Goal: Information Seeking & Learning: Learn about a topic

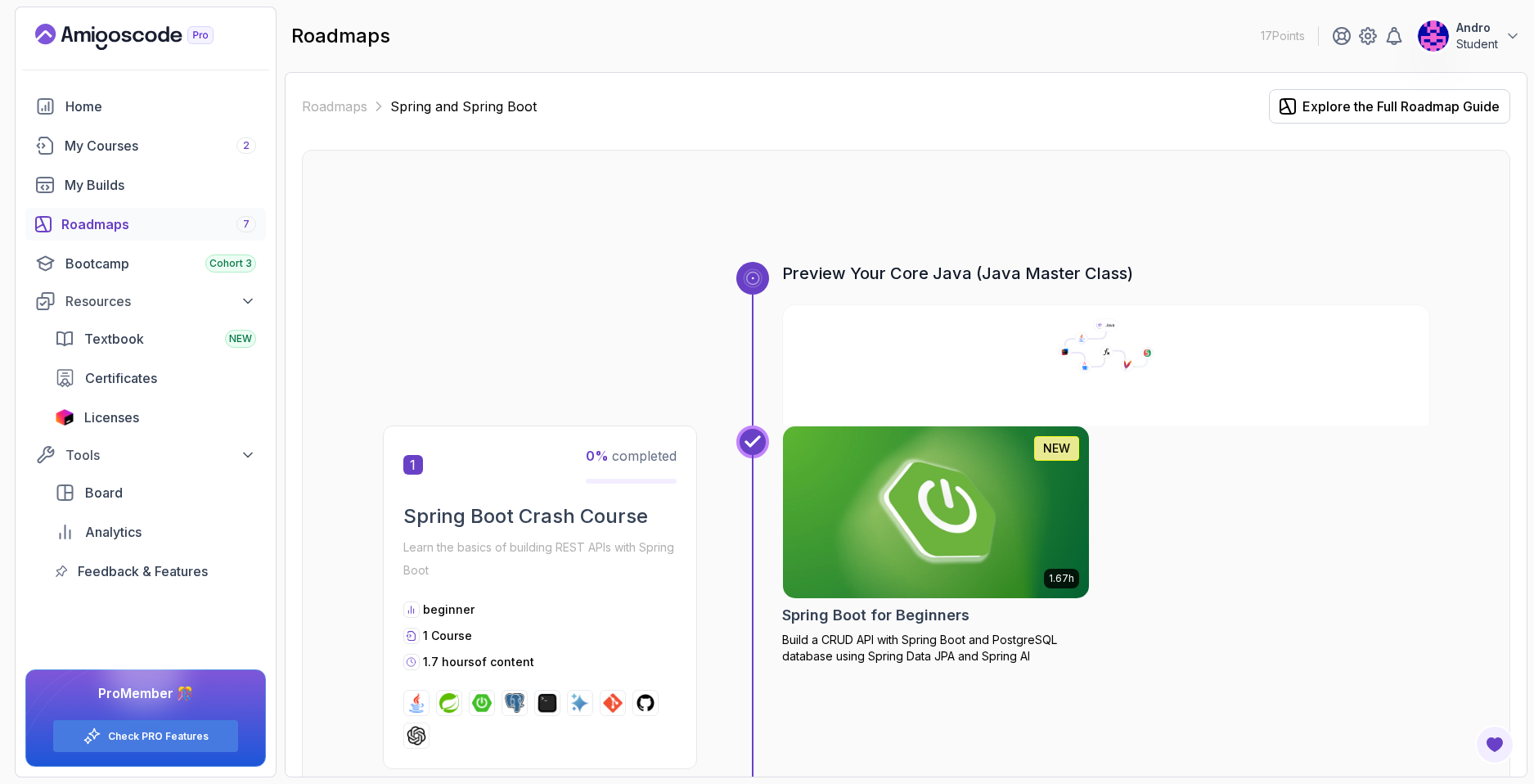
click at [942, 516] on img at bounding box center [936, 512] width 321 height 180
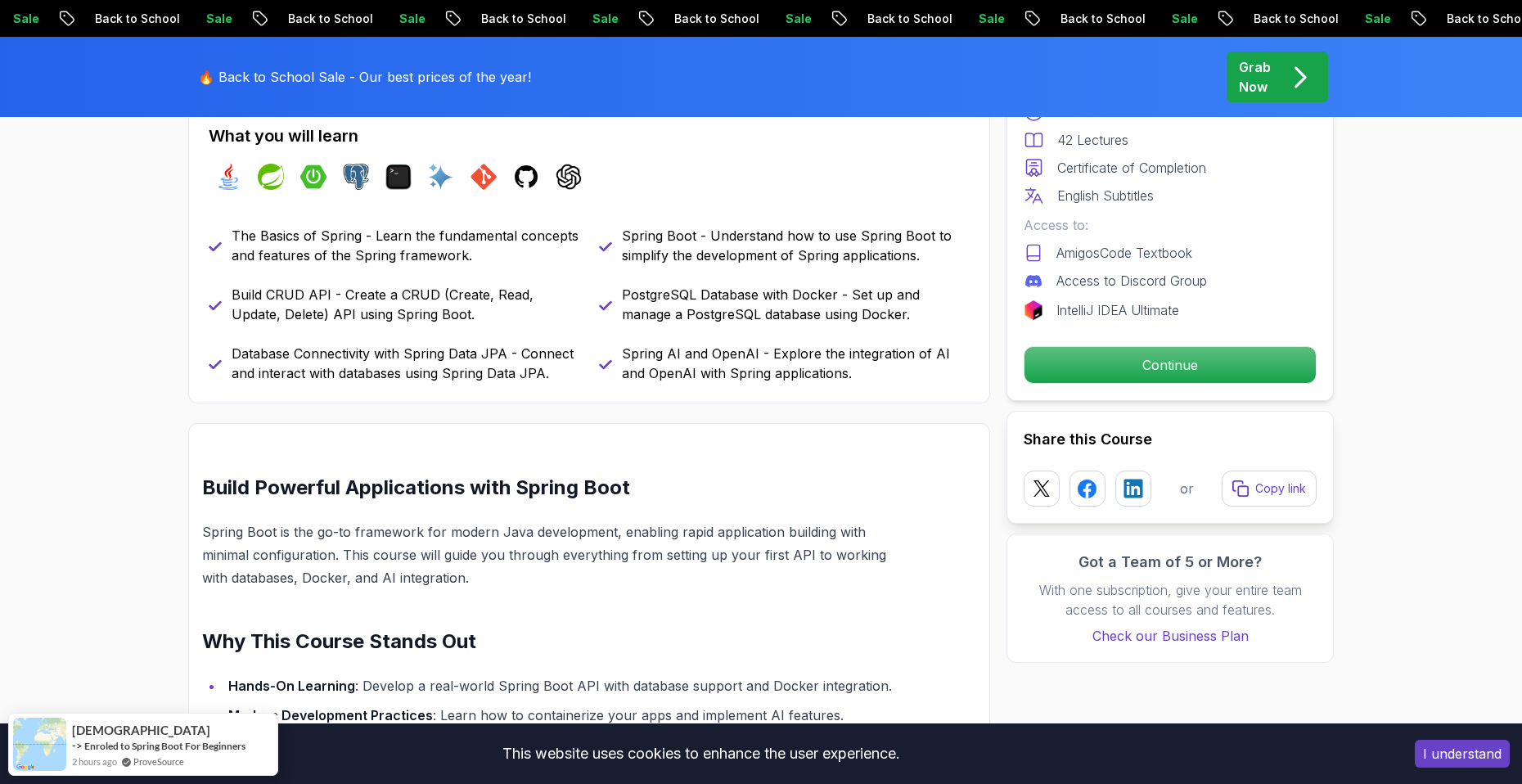
scroll to position [981, 0]
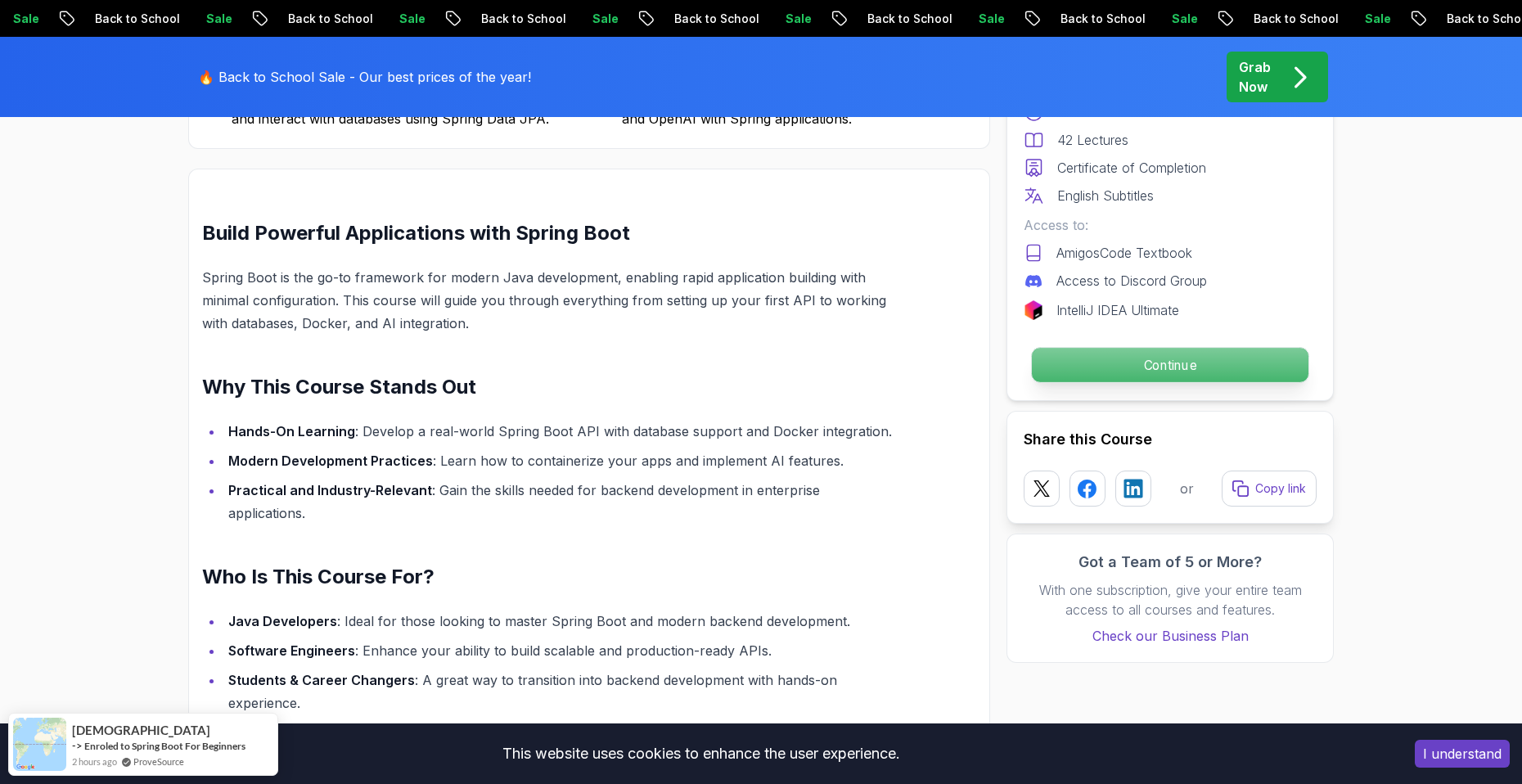
click at [1177, 360] on p "Continue" at bounding box center [1170, 365] width 276 height 34
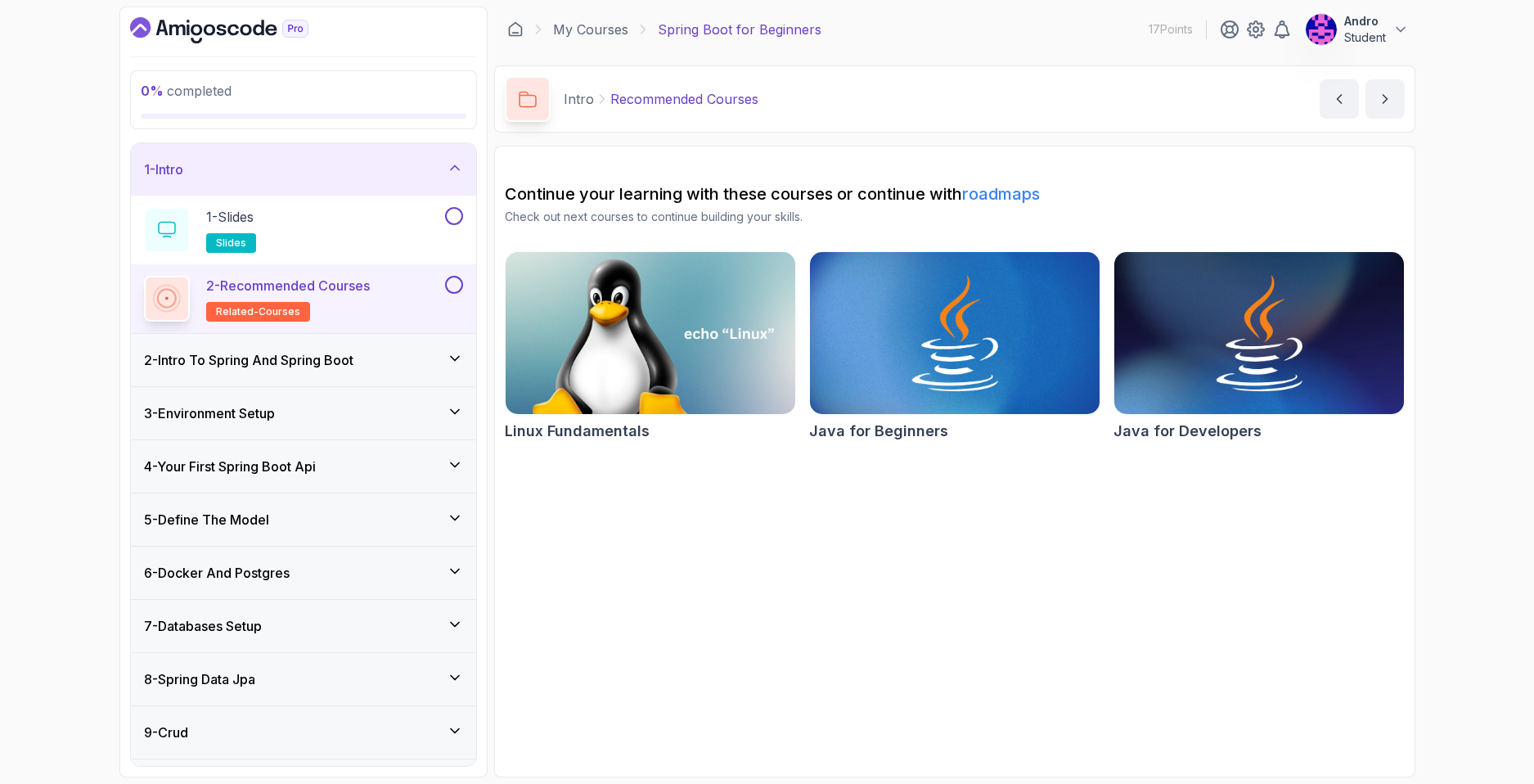
click at [1293, 576] on section "Continue your learning with these courses or continue with roadmaps Check out n…" at bounding box center [955, 461] width 921 height 632
click at [417, 350] on div "2 - Intro To Spring And Spring Boot" at bounding box center [303, 360] width 319 height 20
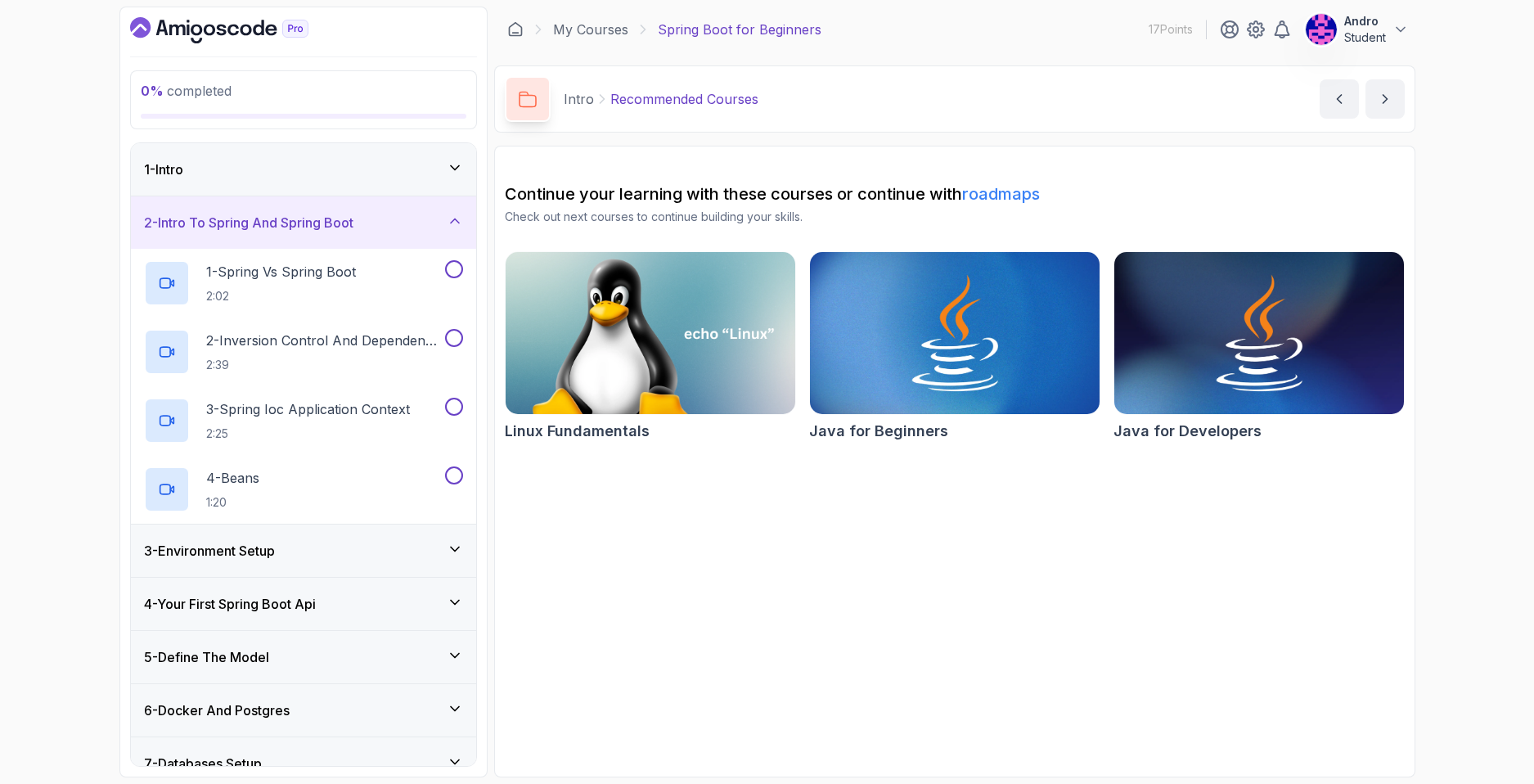
drag, startPoint x: 420, startPoint y: 220, endPoint x: 429, endPoint y: 217, distance: 9.5
click at [424, 217] on div "2 - Intro To Spring And Spring Boot" at bounding box center [303, 223] width 319 height 20
